Goal: Task Accomplishment & Management: Manage account settings

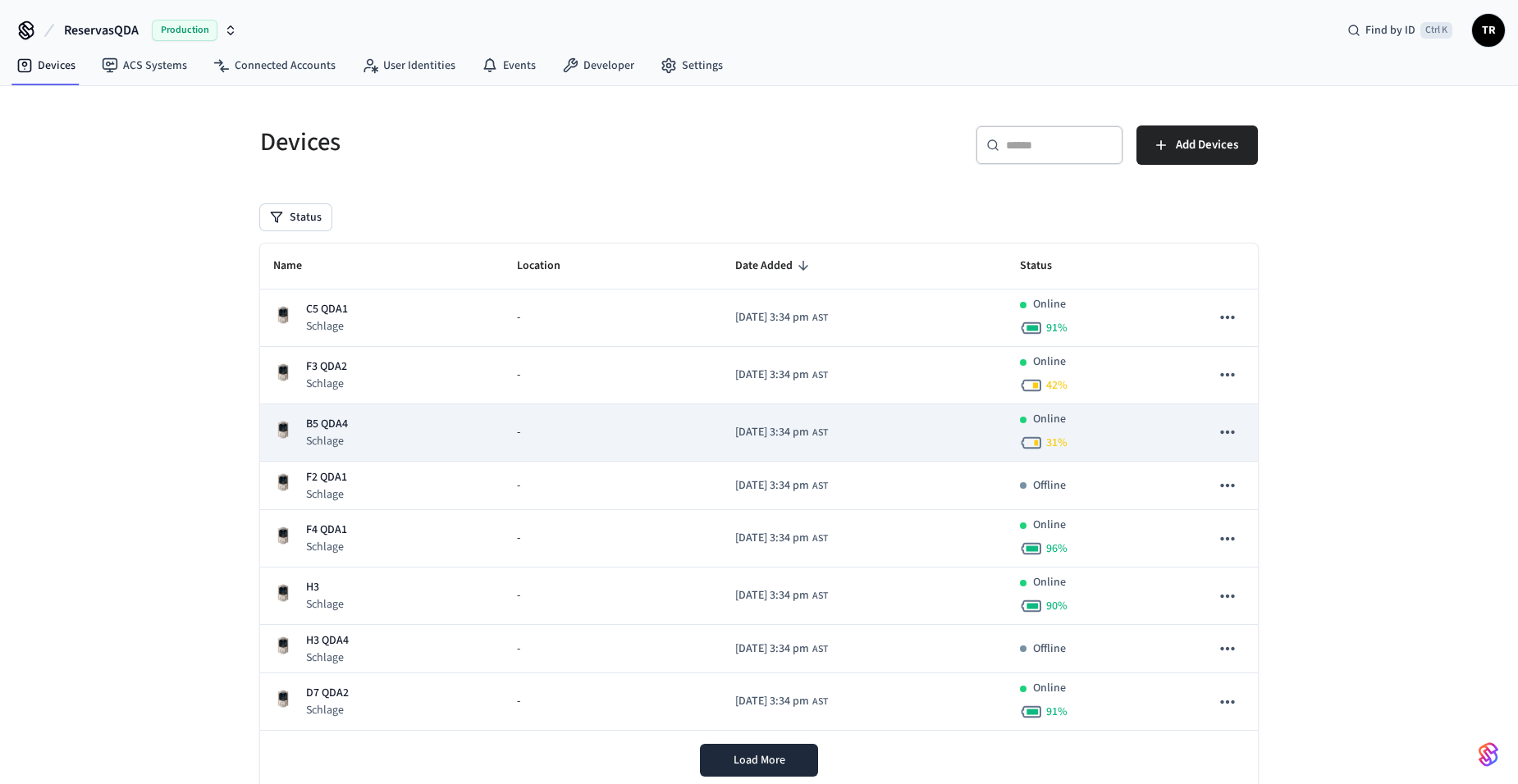
click at [358, 419] on div "B5 QDA4 Schlage" at bounding box center [381, 433] width 217 height 34
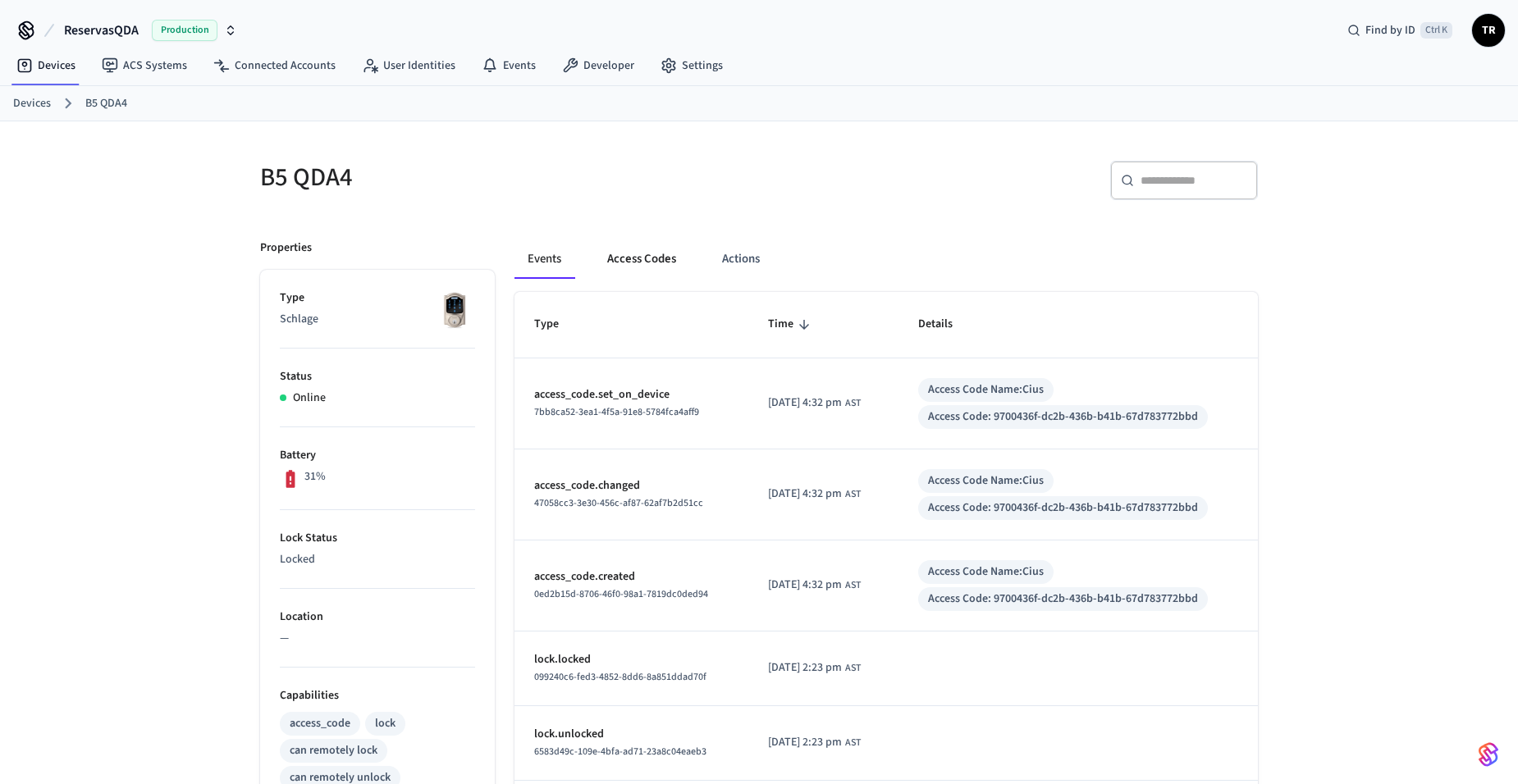
click at [644, 264] on button "Access Codes" at bounding box center [641, 259] width 95 height 40
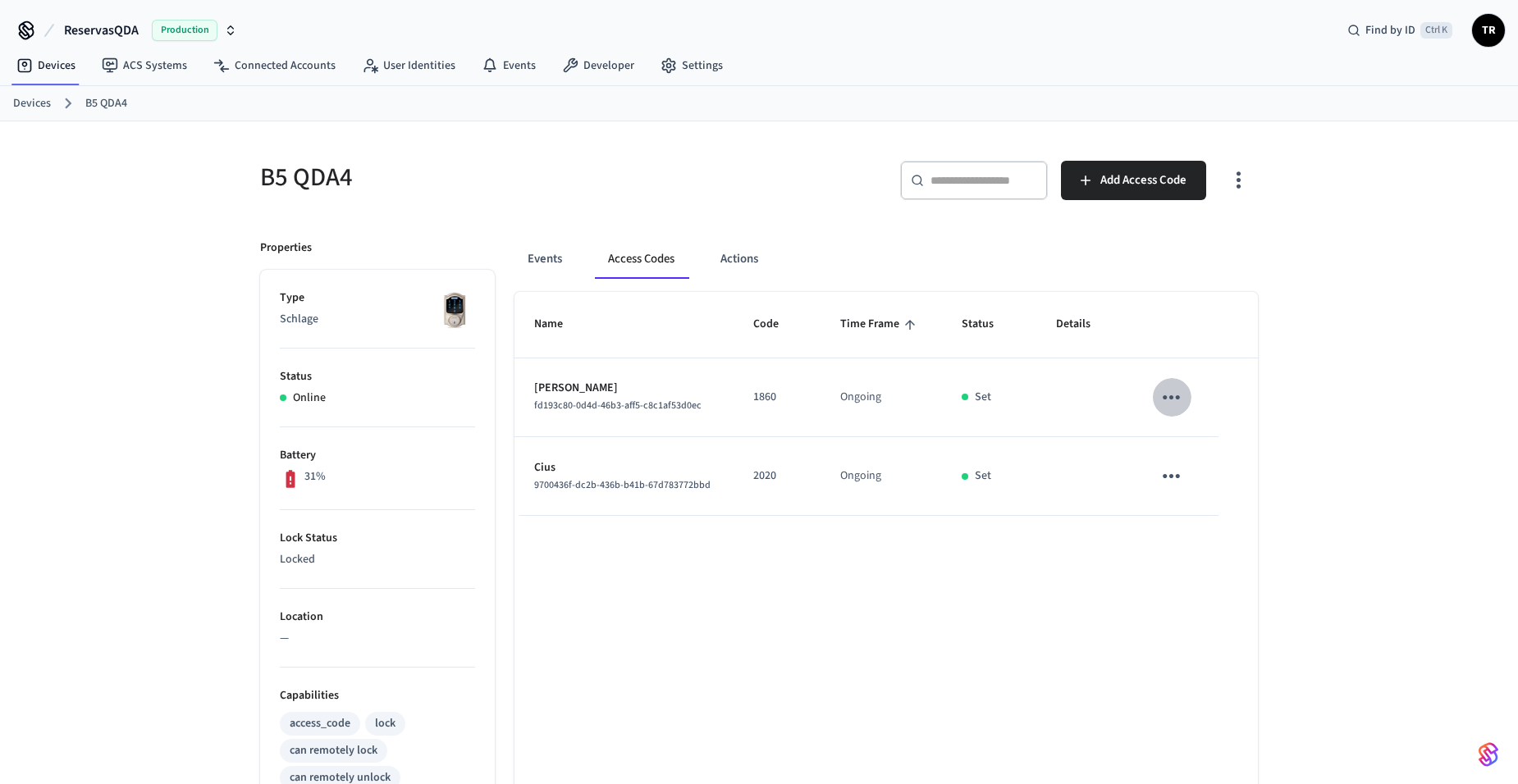
click at [1175, 390] on icon "sticky table" at bounding box center [1171, 397] width 25 height 25
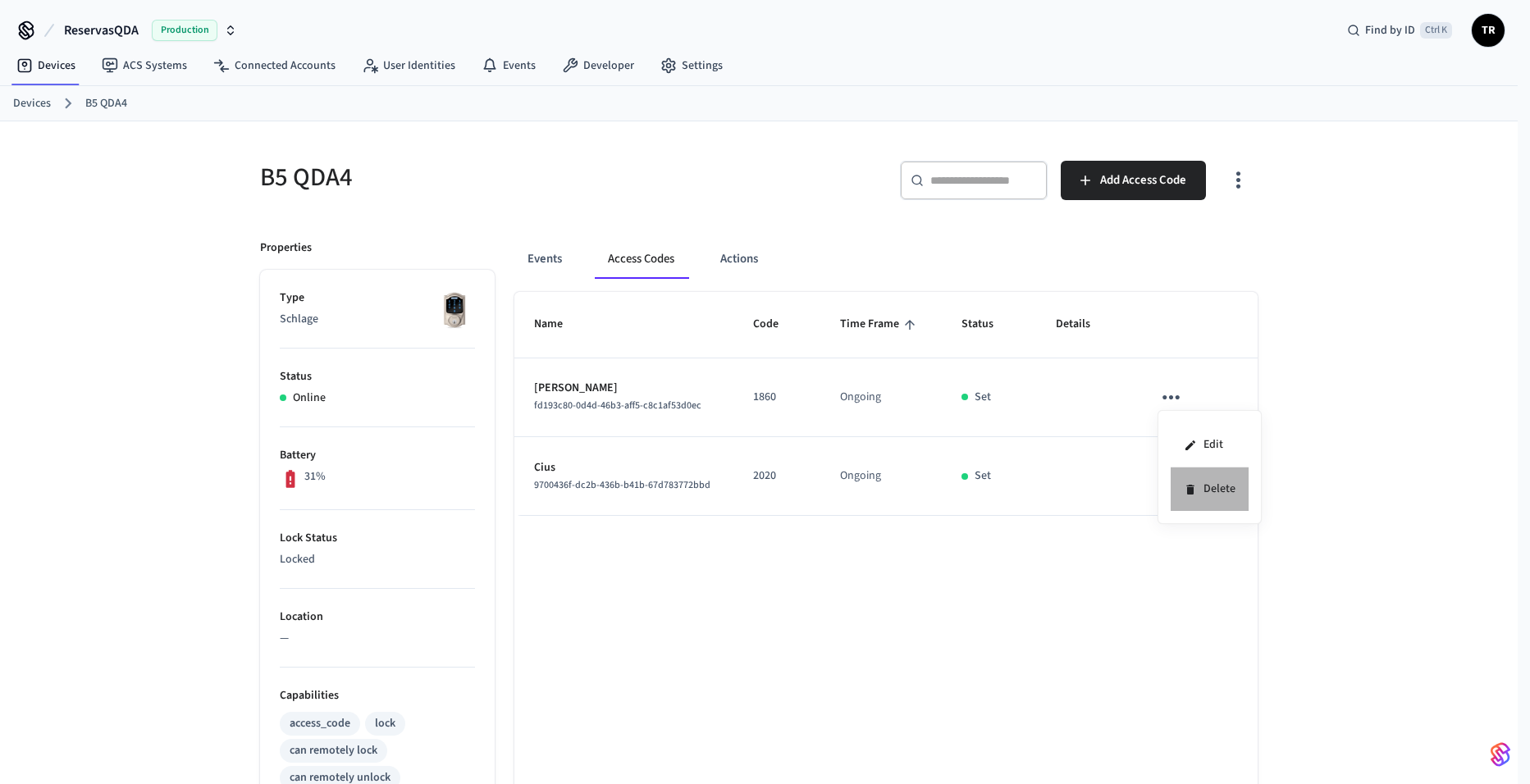
click at [1212, 488] on li "Delete" at bounding box center [1209, 489] width 78 height 43
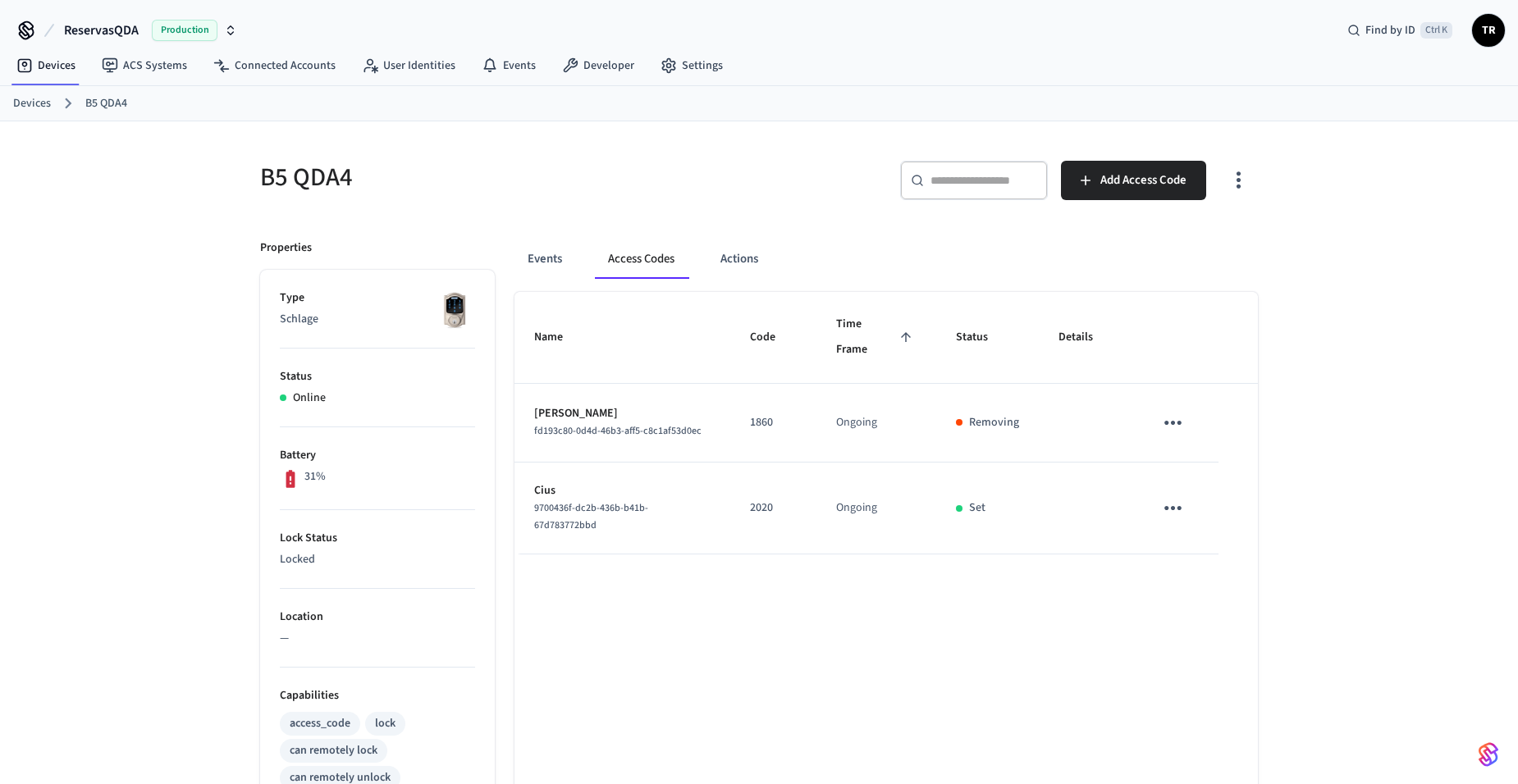
click at [39, 110] on link "Devices" at bounding box center [32, 104] width 38 height 17
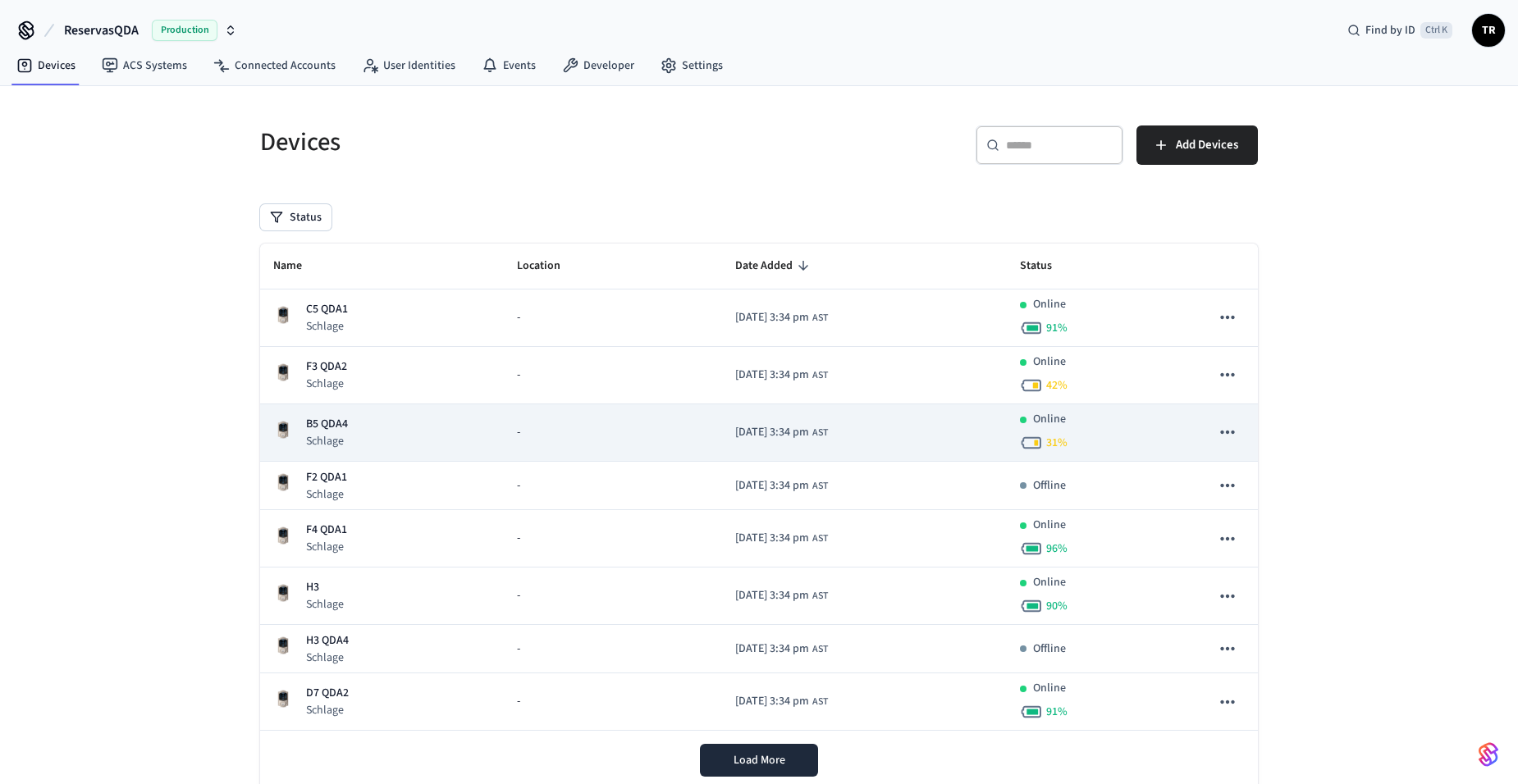
click at [329, 446] on p "Schlage" at bounding box center [327, 441] width 42 height 16
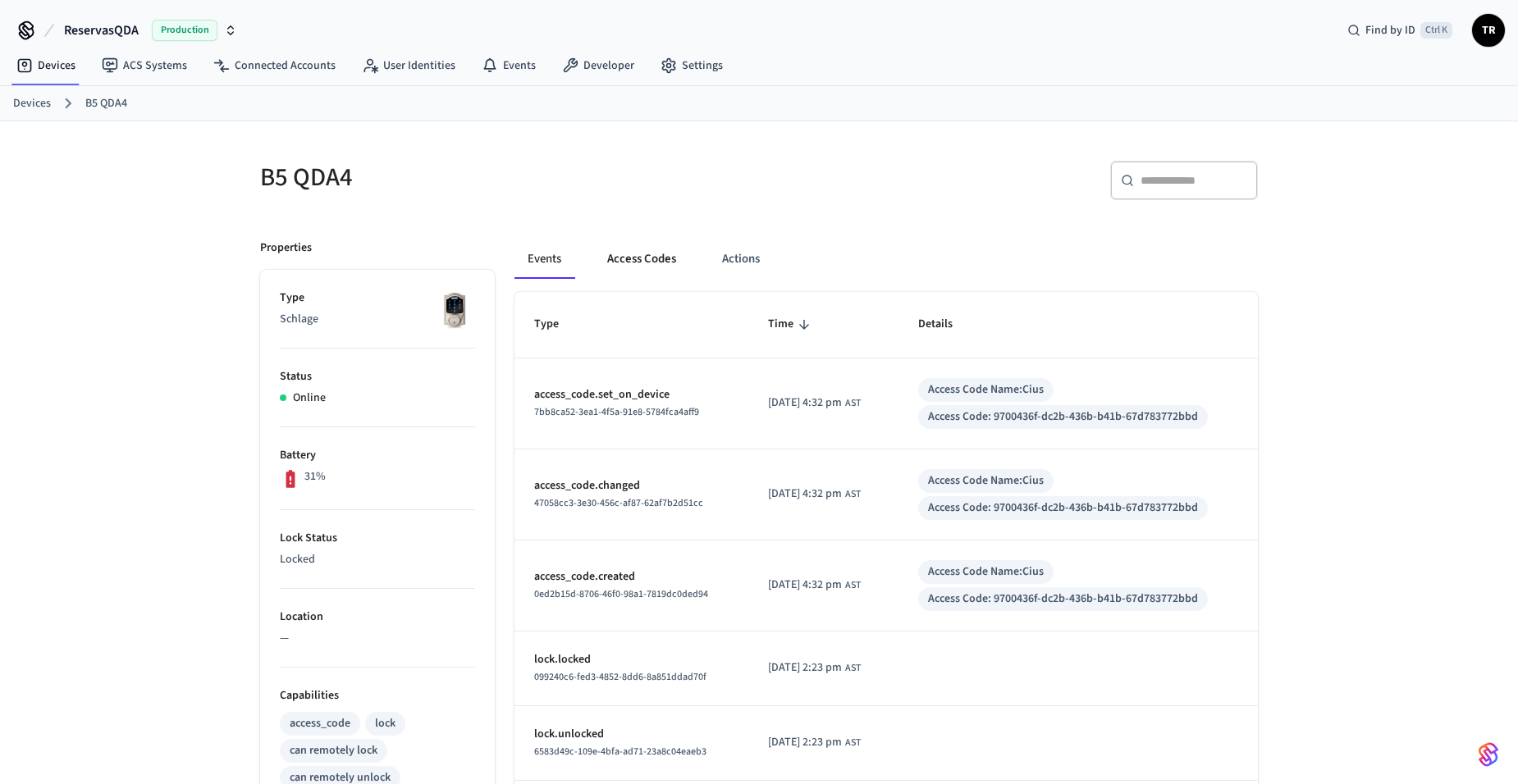
click at [644, 261] on button "Access Codes" at bounding box center [641, 259] width 95 height 40
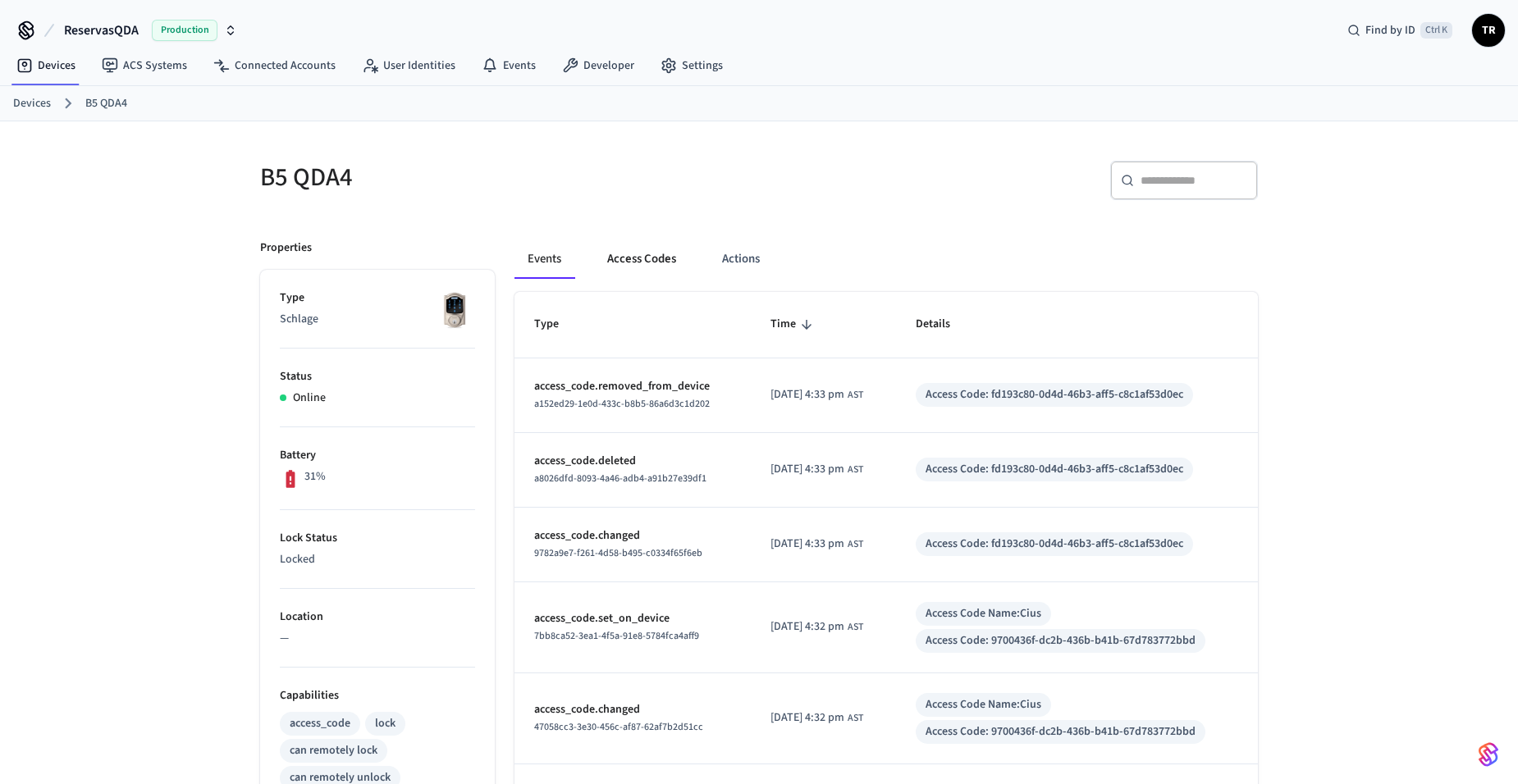
click at [636, 263] on button "Access Codes" at bounding box center [641, 259] width 95 height 40
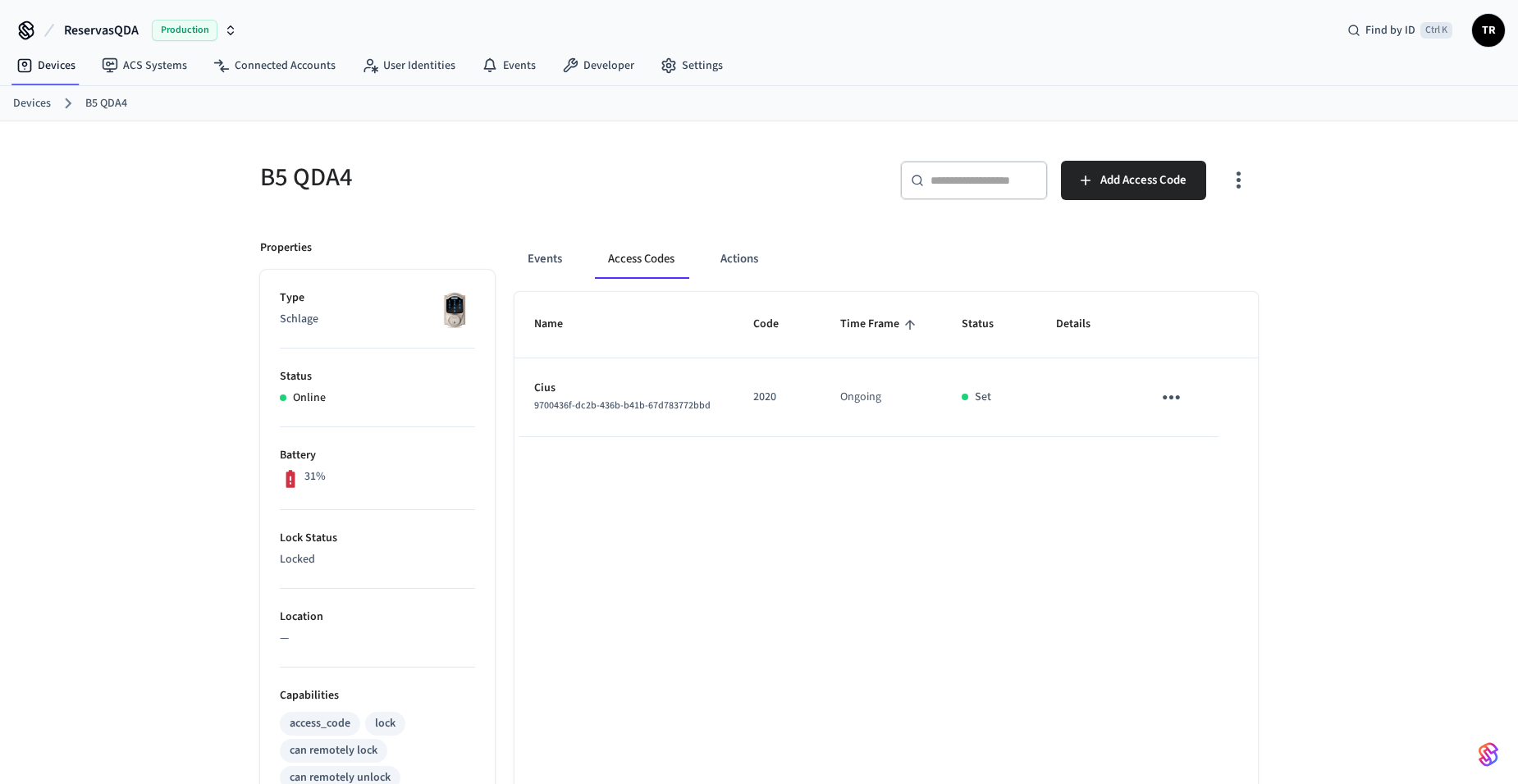
click at [1488, 25] on span "TR" at bounding box center [1488, 30] width 29 height 29
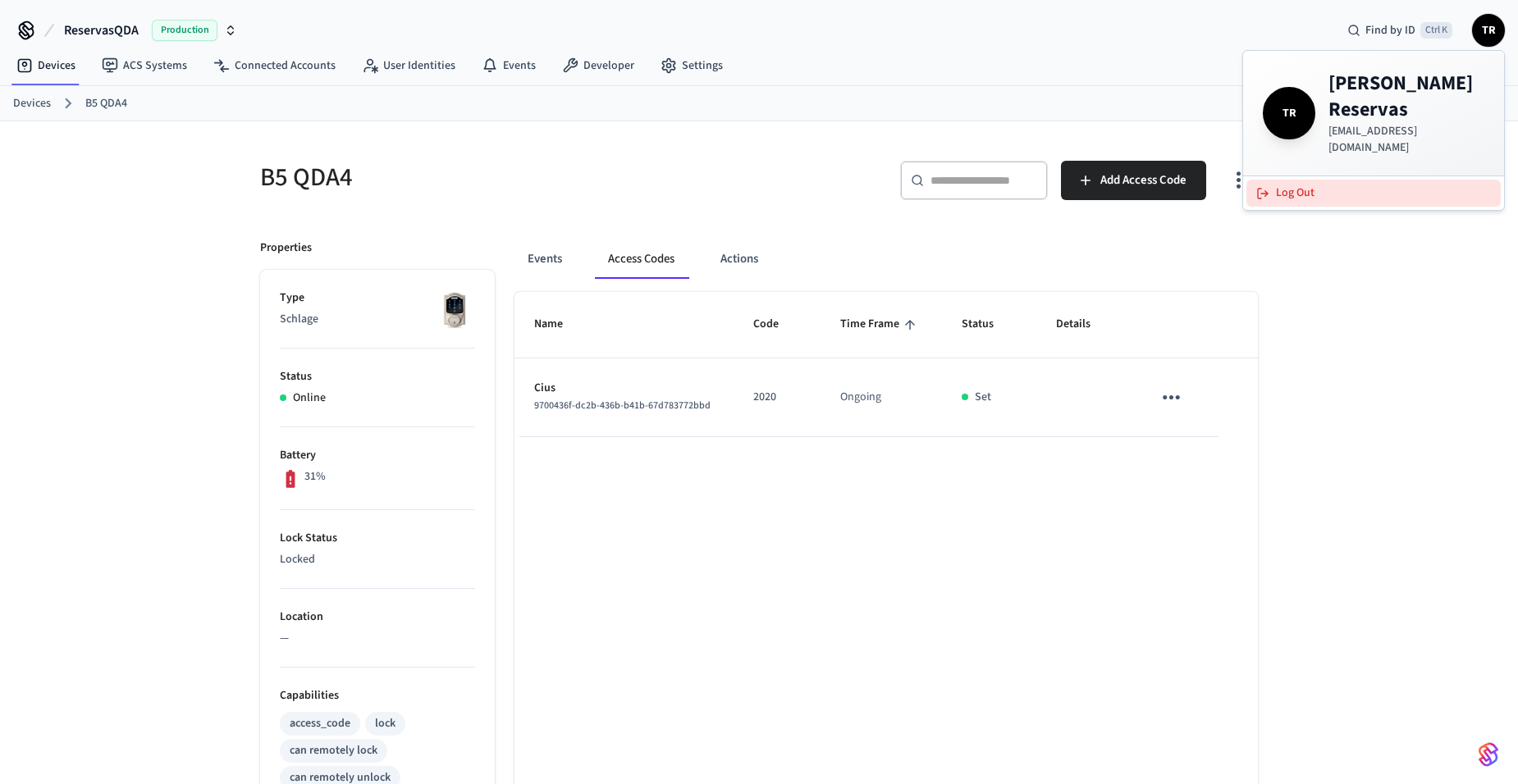
click at [1356, 179] on button "Log Out" at bounding box center [1373, 192] width 254 height 27
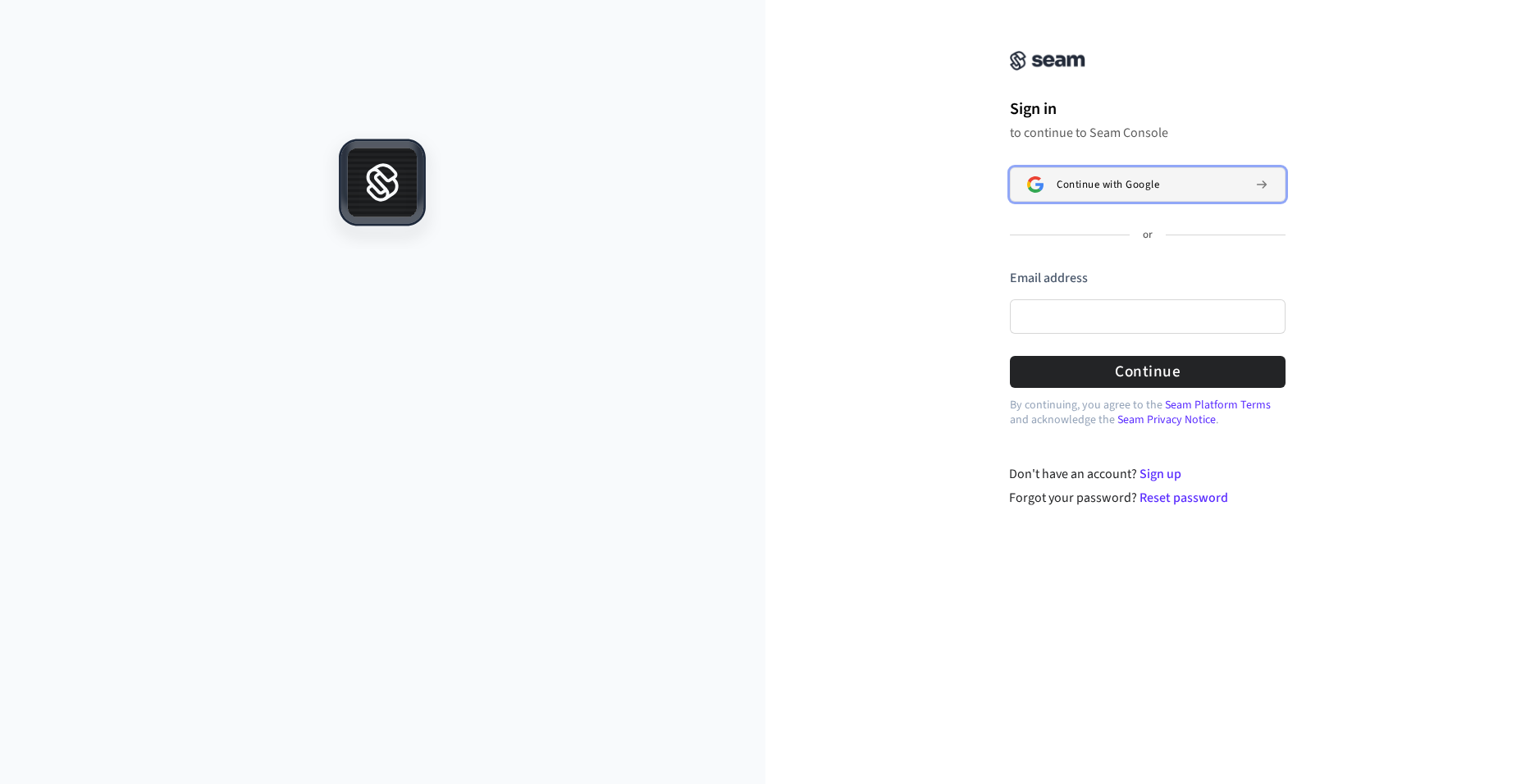
click at [1111, 192] on button "Continue with Google" at bounding box center [1148, 184] width 276 height 34
